Goal: Contribute content

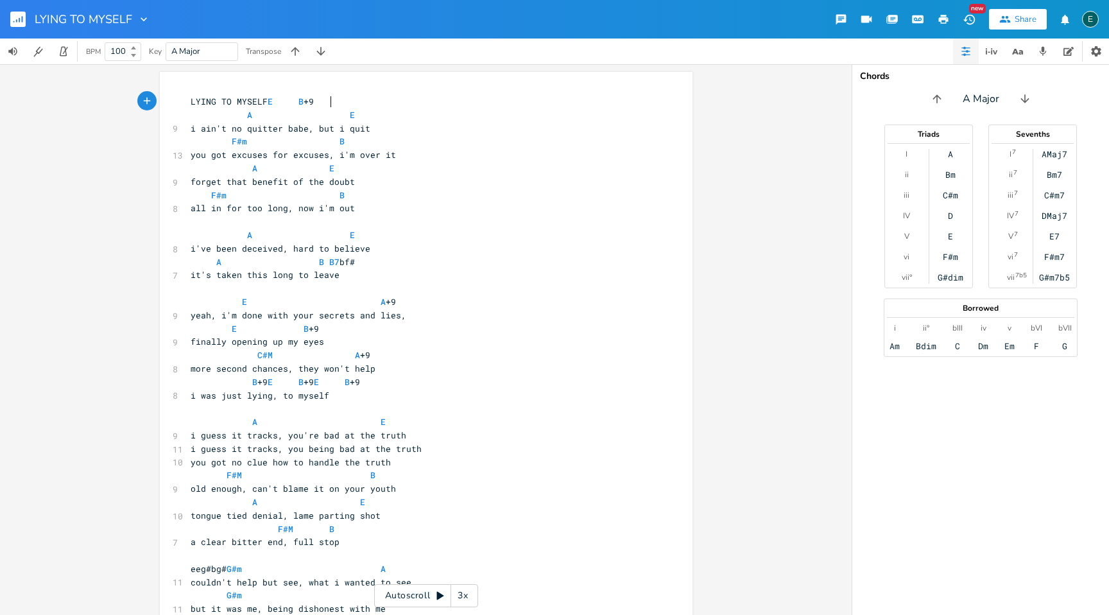
click at [188, 250] on pre "i've been deceived, hard to believe" at bounding box center [419, 248] width 463 height 13
type textarea "["
click at [213, 252] on span "[i've been deceived, hard to believe" at bounding box center [283, 249] width 185 height 12
type textarea "]"
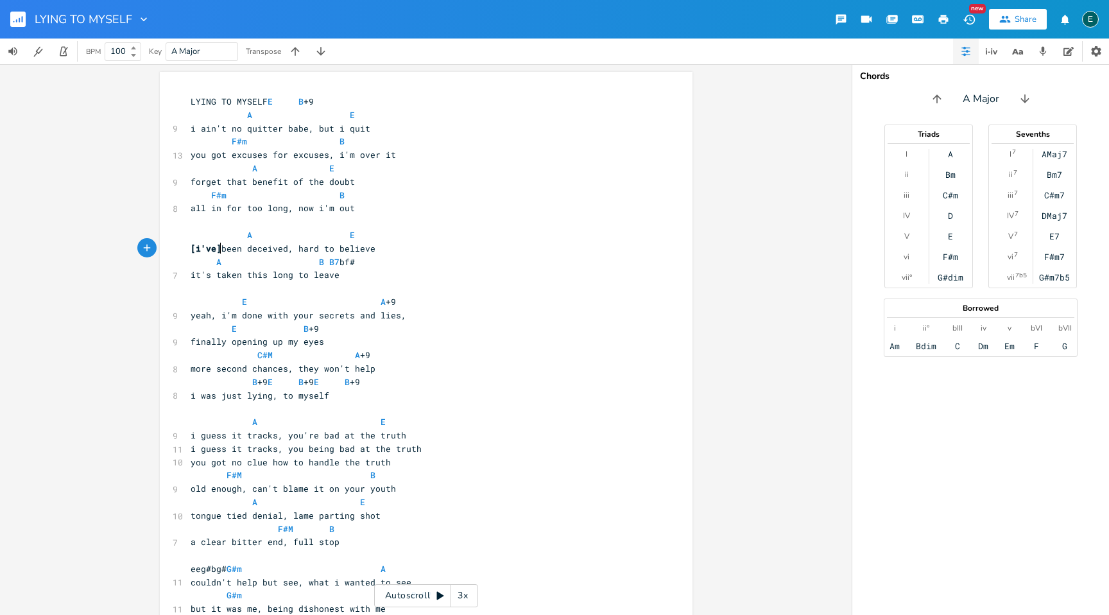
click at [191, 464] on span "you got no clue how to handle the truth" at bounding box center [291, 462] width 200 height 12
type textarea "["
click at [205, 466] on span "[you got no clue how to handle the truth" at bounding box center [293, 462] width 205 height 12
type textarea "]"
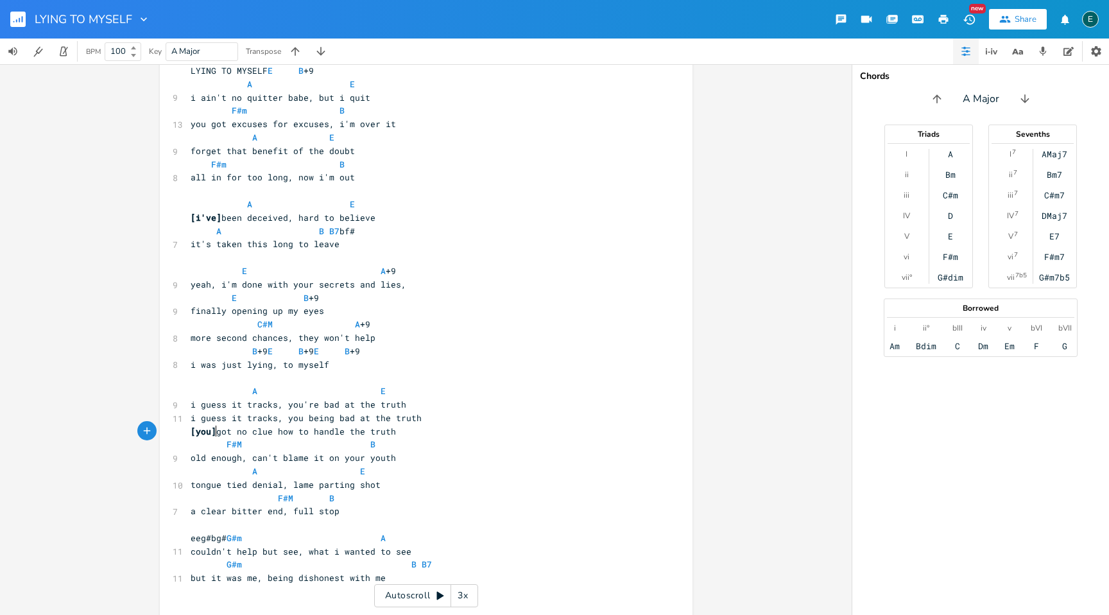
scroll to position [34, 0]
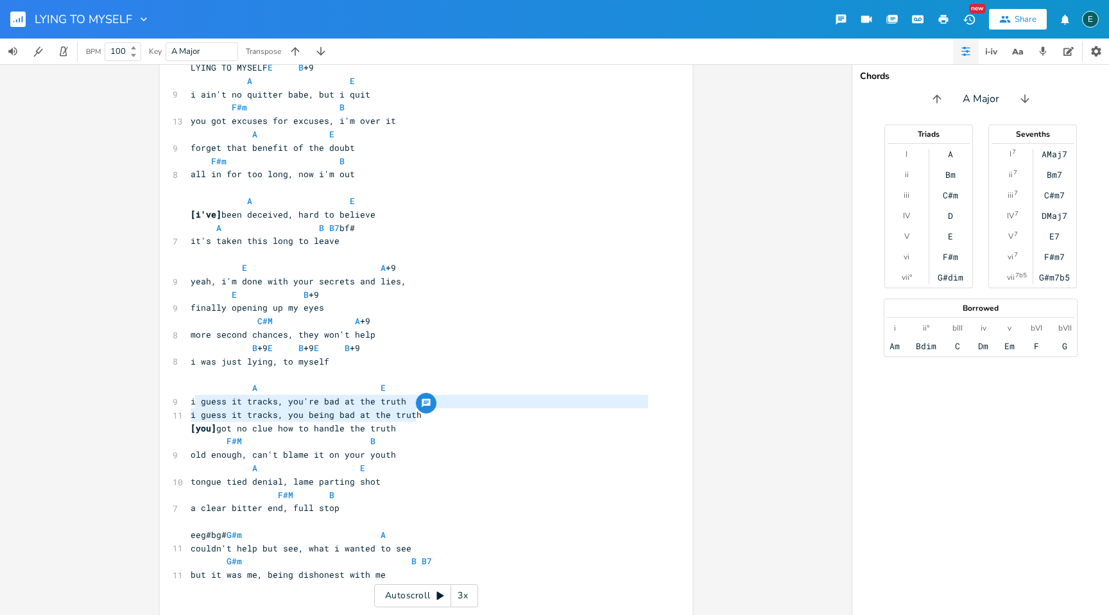
type textarea "i guess it tracks, you're bad at the truth i guess it tracks, you being bad at …"
drag, startPoint x: 416, startPoint y: 413, endPoint x: 183, endPoint y: 400, distance: 233.2
click at [188, 400] on div "LYING TO MYSELF E B +9 A E 9 i ain't no quitter babe, but i quit F#m B 13 you g…" at bounding box center [419, 581] width 463 height 1041
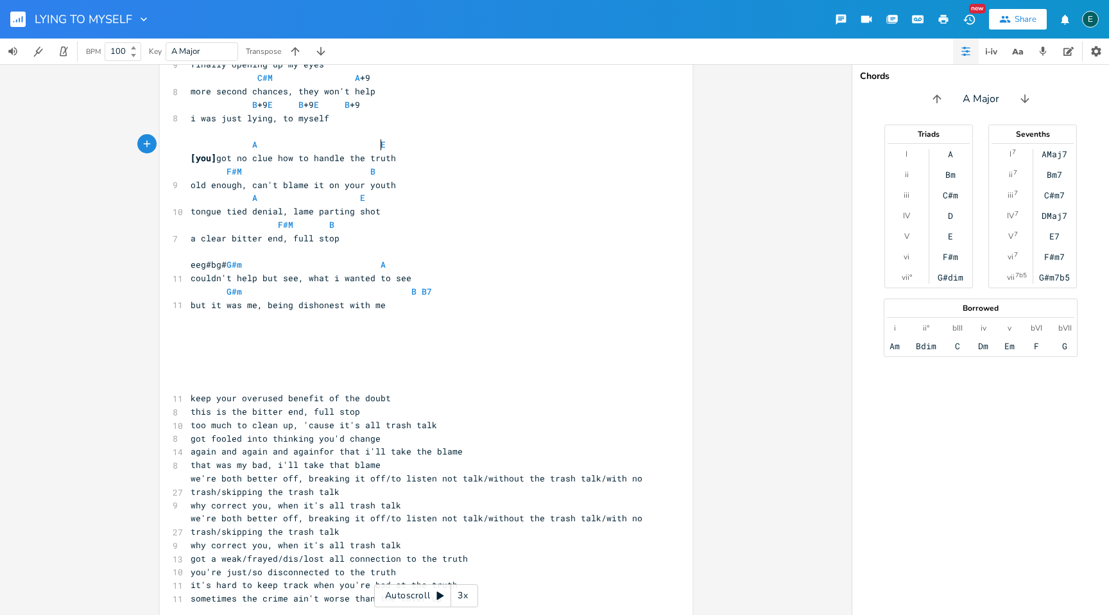
scroll to position [282, 0]
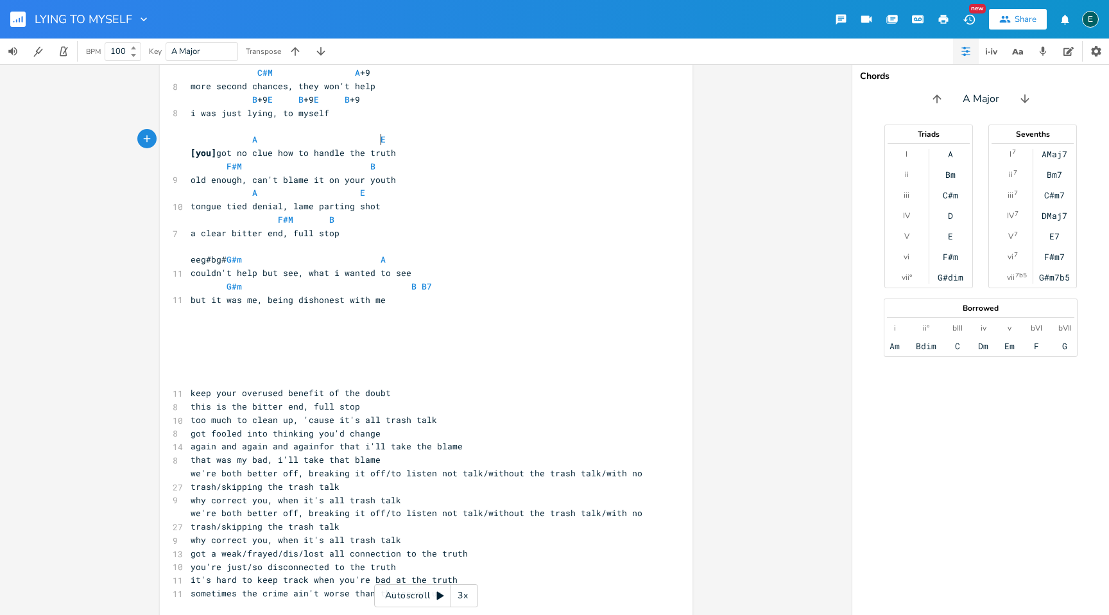
click at [202, 387] on span "keep your overused benefit of the doubt" at bounding box center [291, 393] width 200 height 12
click at [201, 380] on pre "​" at bounding box center [419, 379] width 463 height 13
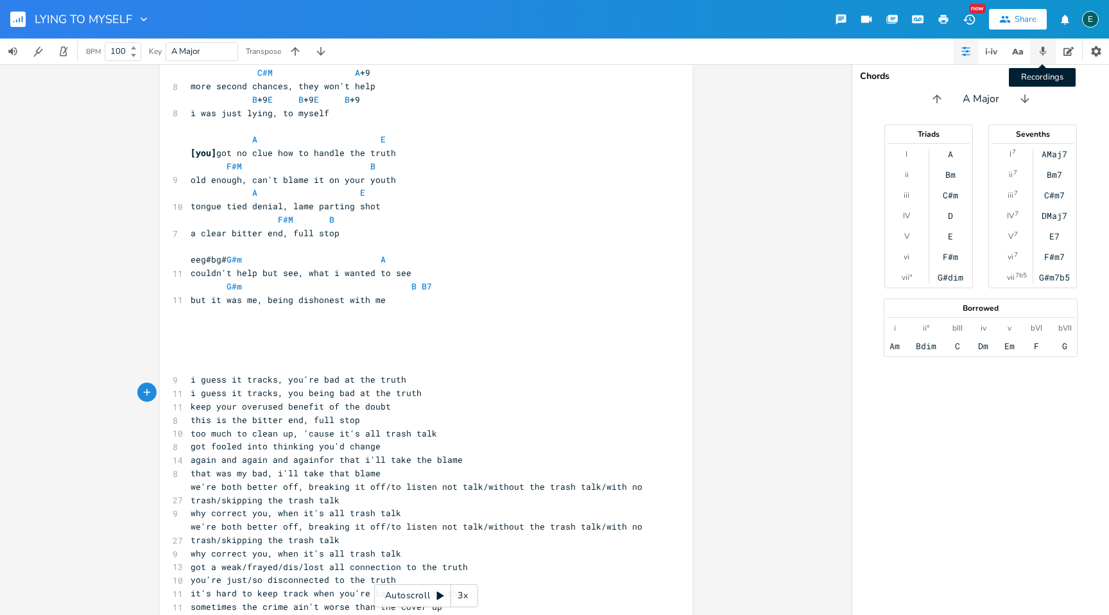
click at [1037, 46] on icon "button" at bounding box center [1043, 52] width 12 height 12
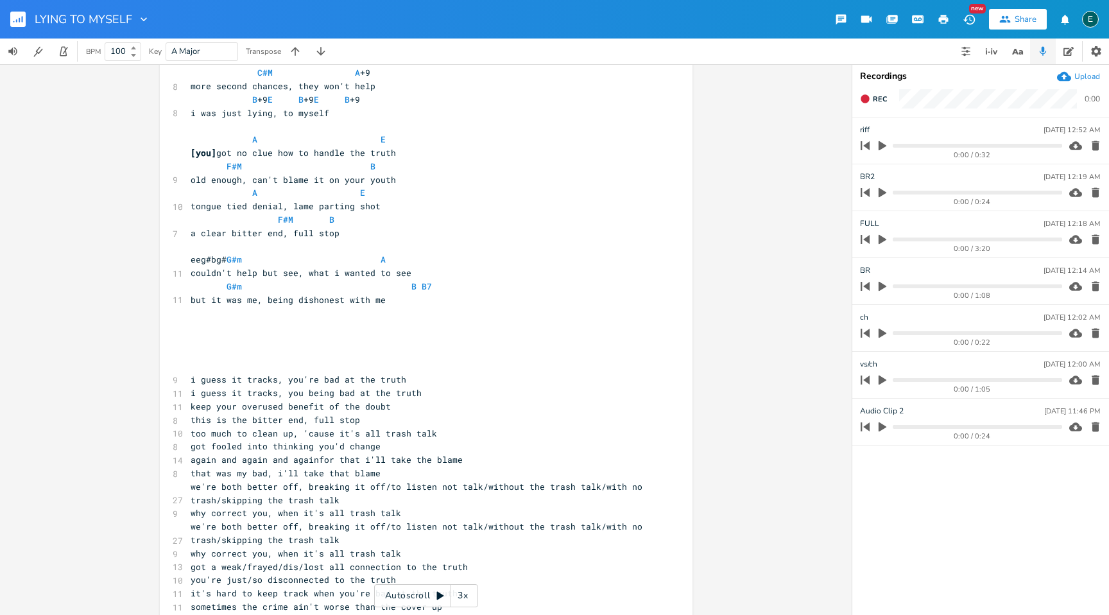
click at [883, 190] on icon "button" at bounding box center [882, 193] width 12 height 12
click at [877, 193] on icon "button" at bounding box center [882, 192] width 10 height 10
click at [424, 291] on pre "G#m B B7" at bounding box center [419, 286] width 463 height 13
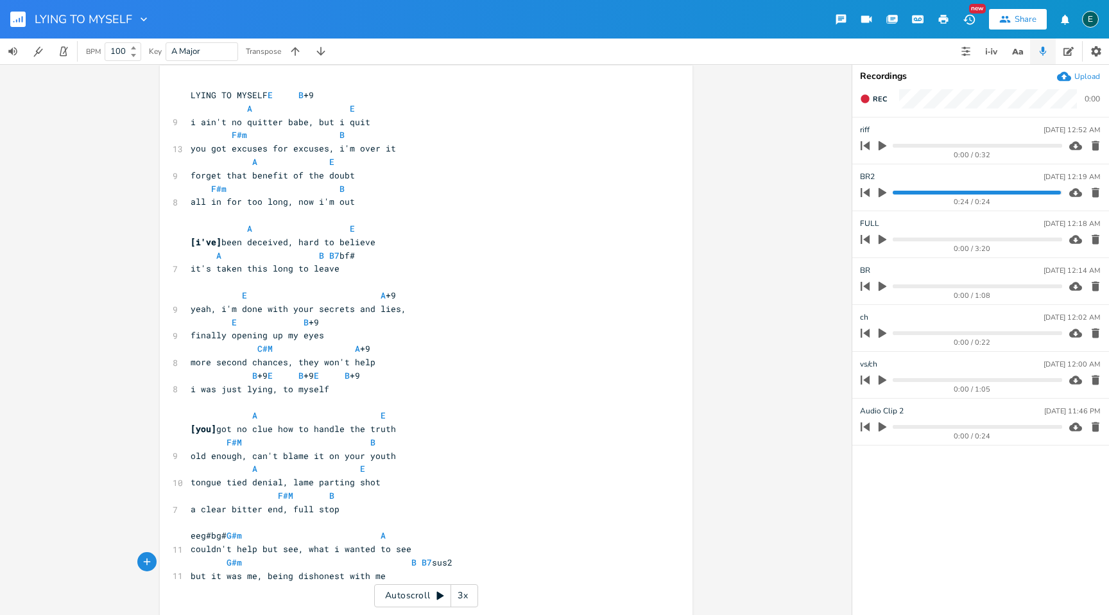
scroll to position [1, 0]
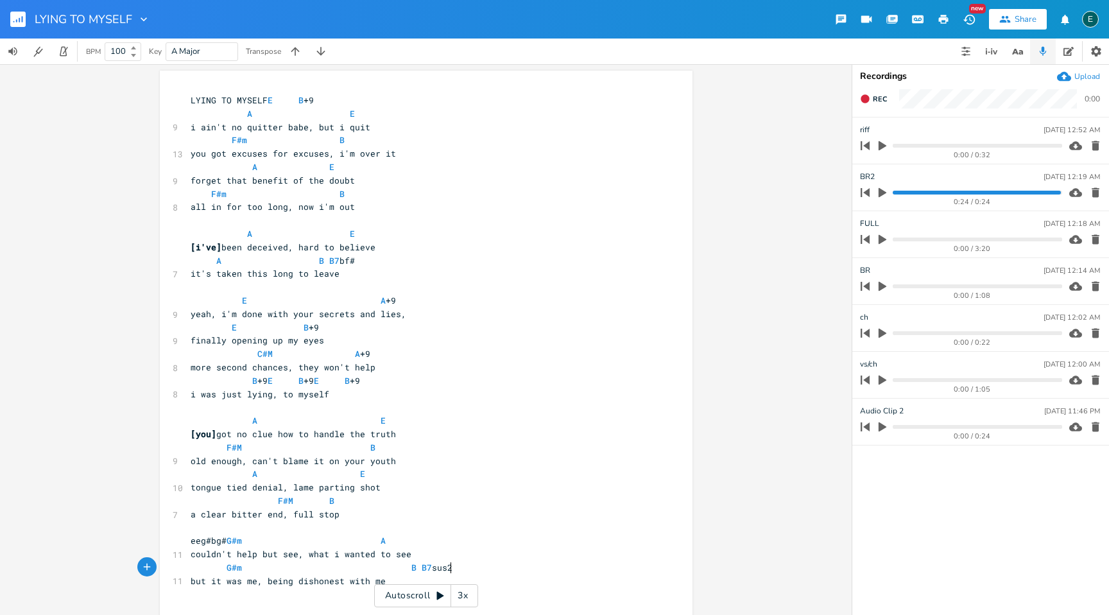
type textarea "sus2"
